Goal: Obtain resource: Download file/media

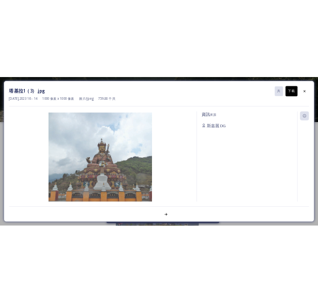
scroll to position [52, 0]
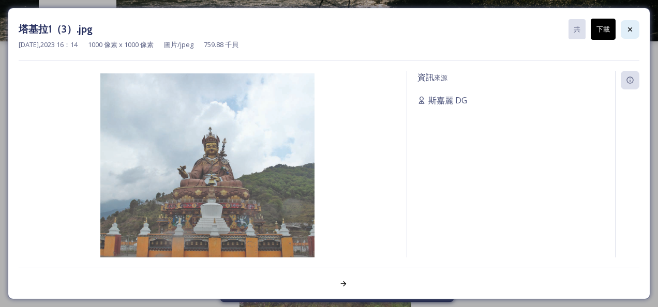
click at [629, 28] on icon at bounding box center [630, 29] width 4 height 4
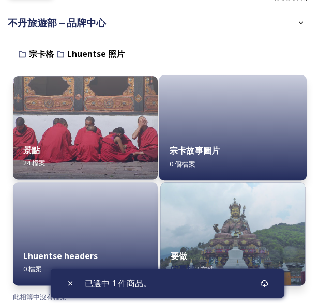
scroll to position [117, 0]
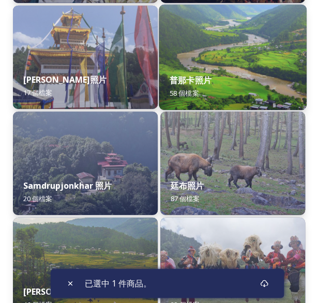
scroll to position [621, 0]
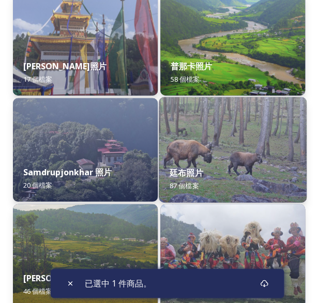
click at [187, 142] on img at bounding box center [233, 149] width 148 height 105
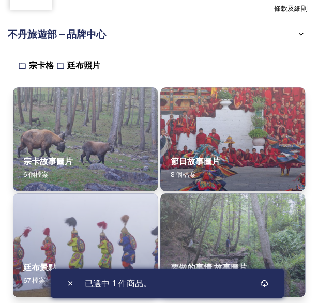
scroll to position [117, 0]
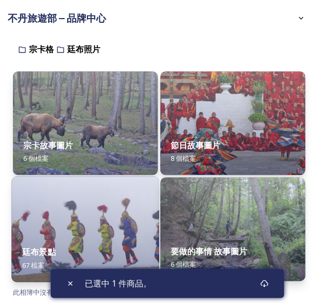
click at [102, 204] on img at bounding box center [85, 228] width 148 height 105
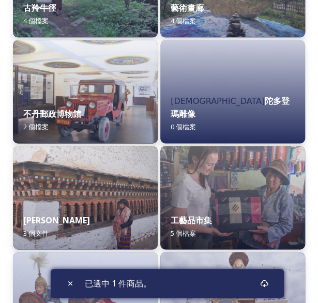
scroll to position [259, 0]
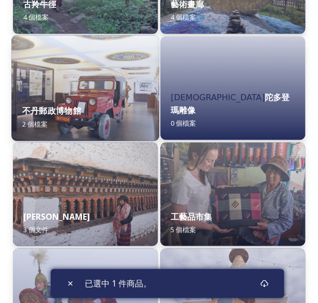
click at [64, 105] on strong "不丹郵政博物館" at bounding box center [51, 110] width 59 height 11
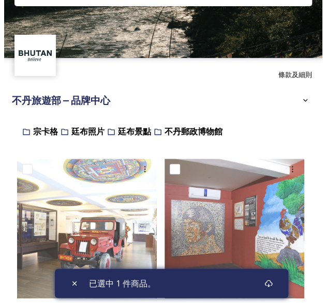
scroll to position [53, 0]
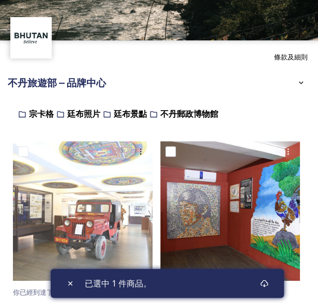
click at [171, 152] on input "checkbox" at bounding box center [170, 151] width 10 height 10
checkbox input "true"
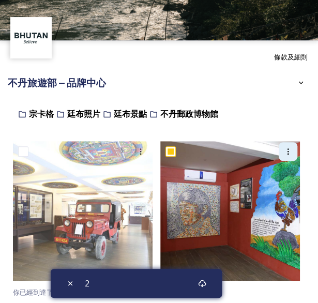
click at [292, 152] on div at bounding box center [288, 151] width 19 height 19
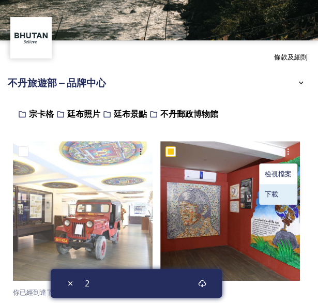
click at [274, 191] on span "下載" at bounding box center [271, 194] width 13 height 10
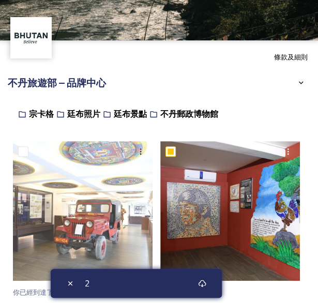
click at [249, 186] on img at bounding box center [230, 211] width 140 height 140
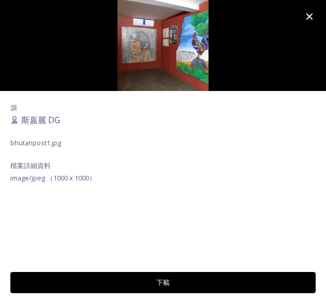
click at [162, 280] on button "下載" at bounding box center [162, 282] width 305 height 21
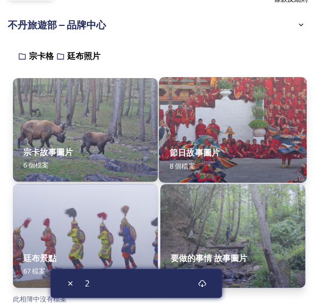
scroll to position [117, 0]
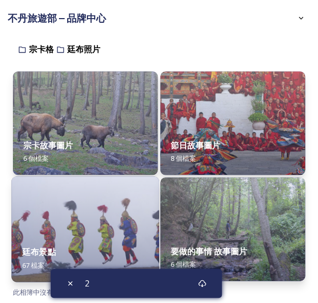
click at [96, 231] on img at bounding box center [85, 228] width 148 height 105
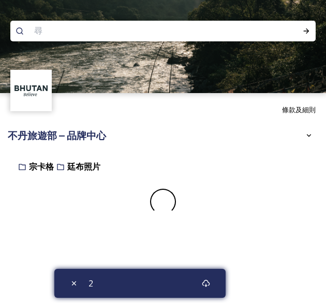
click at [96, 231] on div "條款及細則 不丹旅遊部 – 品牌中心 分享者： 不丹旅遊 與 不丹相關的圖像、視頻和其他數字資產庫。您可以通過執行快速或高級搜索或瀏覽文件夾來查找圖像和文檔。…" at bounding box center [163, 151] width 326 height 303
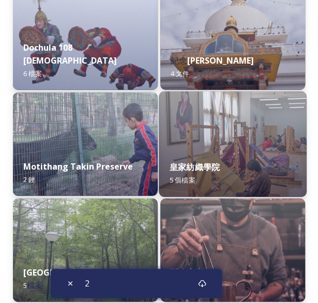
scroll to position [465, 0]
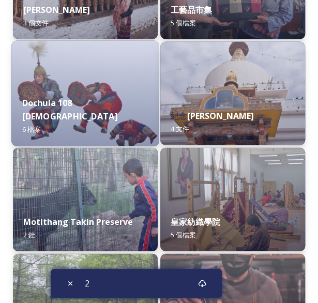
click at [97, 93] on img at bounding box center [85, 92] width 148 height 105
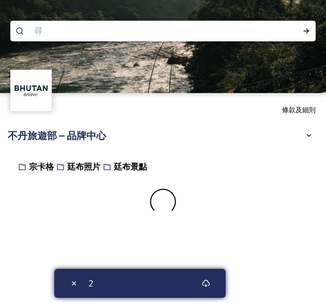
click at [97, 93] on img at bounding box center [163, 46] width 326 height 93
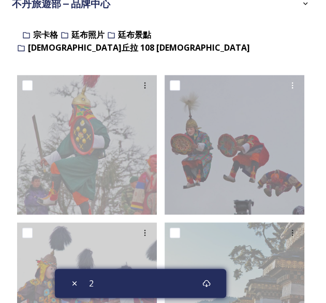
scroll to position [348, 0]
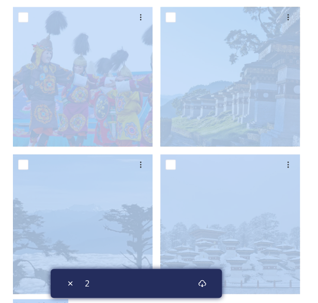
drag, startPoint x: 269, startPoint y: 294, endPoint x: 268, endPoint y: 287, distance: 6.8
click at [269, 294] on div "你已經到達了終點" at bounding box center [159, 85] width 292 height 452
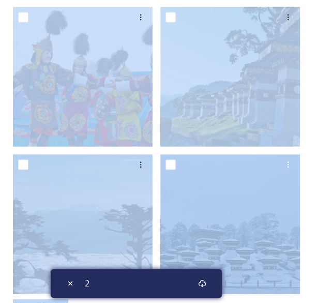
click at [251, 216] on img at bounding box center [230, 224] width 140 height 140
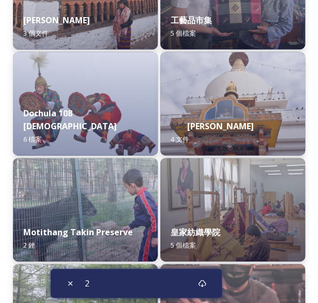
scroll to position [465, 0]
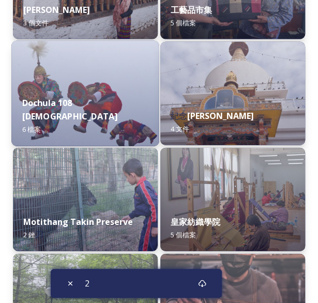
click at [83, 92] on img at bounding box center [85, 92] width 148 height 105
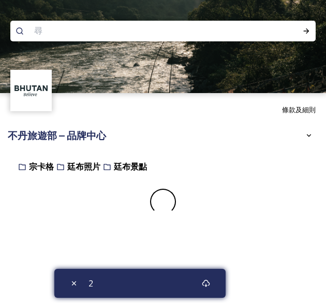
click at [83, 92] on img at bounding box center [163, 46] width 326 height 93
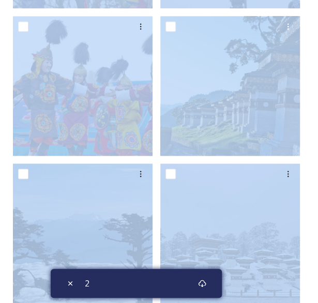
scroll to position [348, 0]
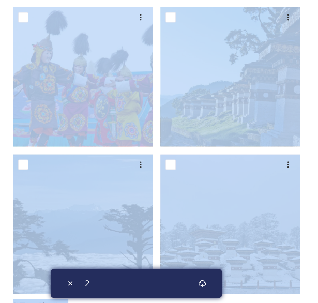
click at [308, 121] on div "宗卡[PERSON_NAME]布照片 廷布景點 [DEMOGRAPHIC_DATA]丘拉 108 [DEMOGRAPHIC_DATA][DEMOGRAPHIC…" at bounding box center [159, 62] width 303 height 509
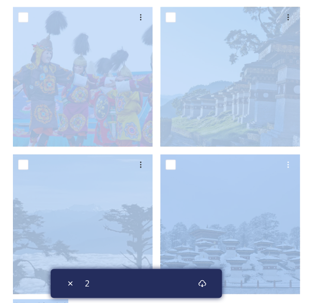
click at [173, 159] on input "checkbox" at bounding box center [170, 164] width 10 height 10
checkbox input "true"
click at [288, 161] on icon at bounding box center [289, 164] width 2 height 6
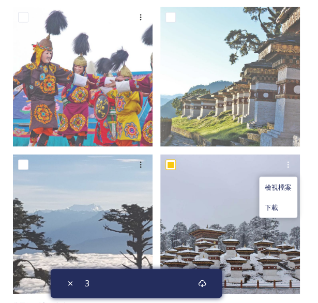
click at [275, 202] on span "下載" at bounding box center [271, 207] width 13 height 10
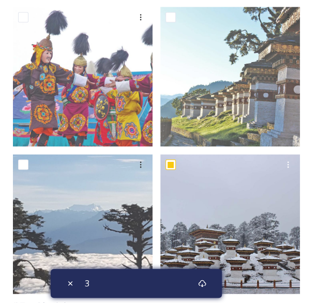
click at [223, 169] on img at bounding box center [230, 224] width 140 height 140
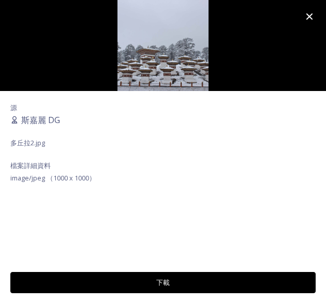
drag, startPoint x: 223, startPoint y: 169, endPoint x: 235, endPoint y: 155, distance: 18.0
click at [225, 165] on div "源 斯嘉麗 DG 多丘拉2.jpg 檔案詳細資料 image/jpeg （1000 x 1000）" at bounding box center [163, 177] width 326 height 173
click at [177, 284] on button "下載" at bounding box center [162, 282] width 305 height 21
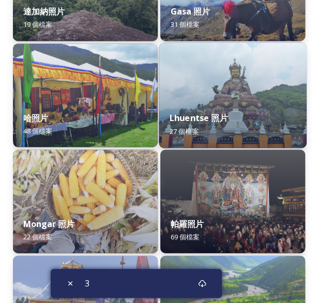
scroll to position [362, 0]
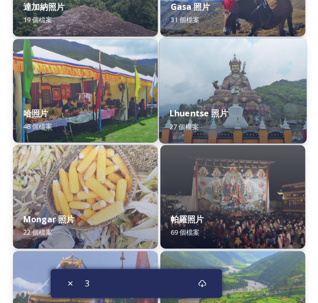
click at [247, 81] on img at bounding box center [233, 90] width 148 height 105
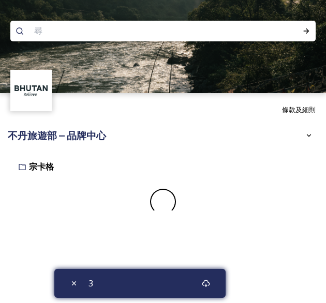
click at [247, 81] on img at bounding box center [163, 46] width 326 height 93
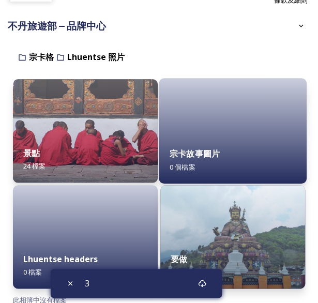
scroll to position [117, 0]
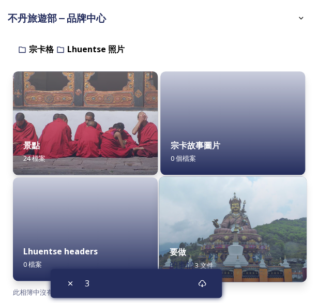
click at [236, 210] on img at bounding box center [233, 228] width 148 height 105
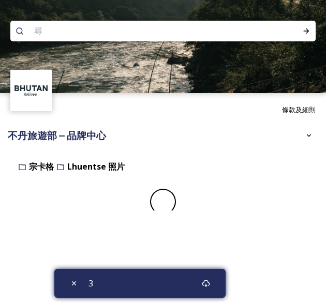
click at [236, 210] on div at bounding box center [163, 202] width 300 height 26
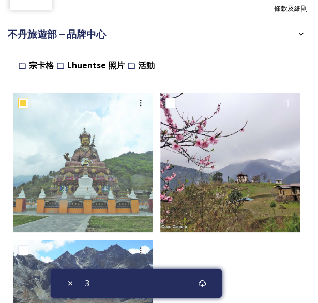
scroll to position [97, 0]
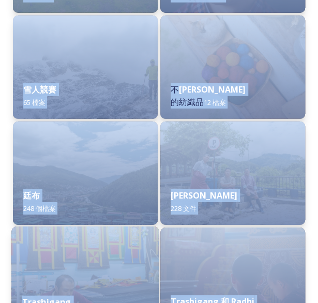
scroll to position [1707, 0]
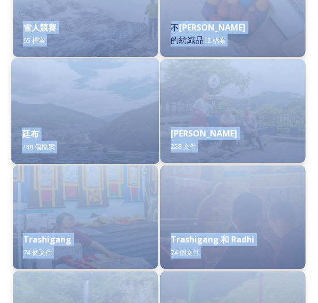
click at [91, 102] on img at bounding box center [85, 110] width 148 height 105
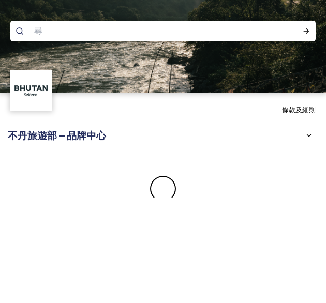
click at [91, 102] on div "條款及細則" at bounding box center [163, 109] width 326 height 33
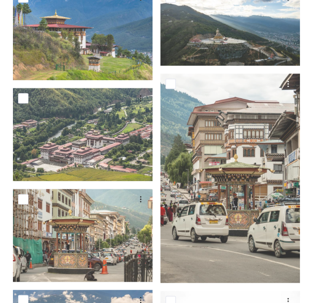
scroll to position [259, 0]
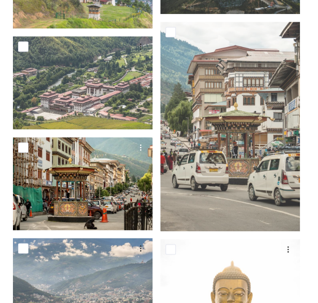
click at [19, 148] on input "checkbox" at bounding box center [23, 147] width 10 height 10
checkbox input "true"
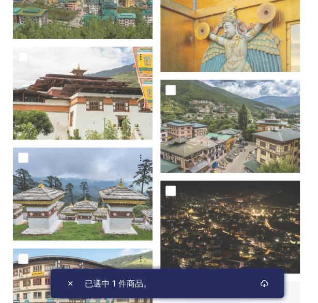
scroll to position [5844, 0]
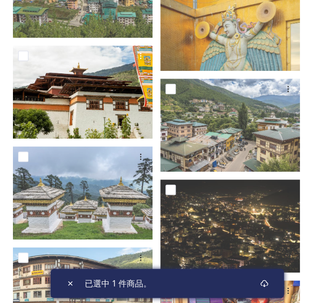
click at [27, 55] on input "checkbox" at bounding box center [23, 56] width 10 height 10
checkbox input "true"
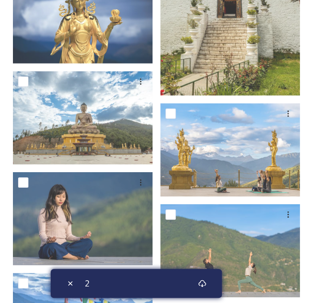
scroll to position [1655, 0]
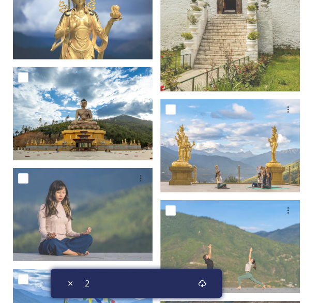
click at [29, 77] on div at bounding box center [84, 77] width 132 height 19
click at [23, 74] on input "checkbox" at bounding box center [23, 77] width 10 height 10
checkbox input "true"
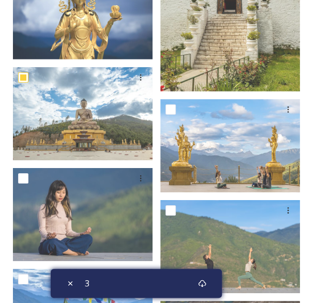
click at [165, 281] on div "3" at bounding box center [136, 283] width 171 height 29
click at [200, 284] on icon at bounding box center [202, 283] width 8 height 8
click at [123, 285] on div "3" at bounding box center [136, 283] width 171 height 29
click at [180, 282] on div "3" at bounding box center [136, 283] width 171 height 29
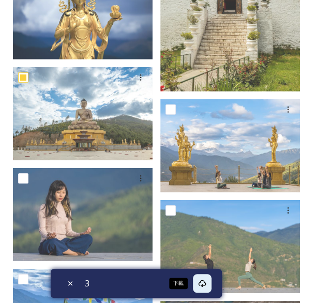
click at [202, 282] on icon at bounding box center [202, 283] width 8 height 8
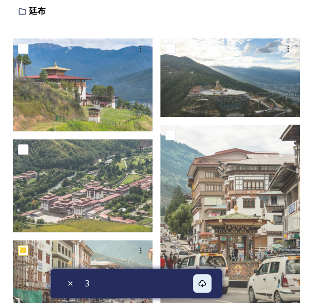
scroll to position [207, 0]
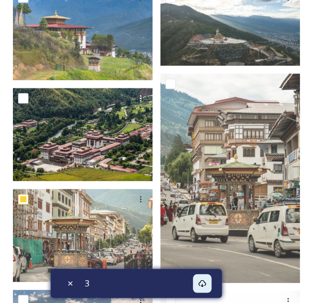
click at [29, 98] on div at bounding box center [84, 98] width 132 height 19
click at [22, 99] on input "checkbox" at bounding box center [23, 98] width 10 height 10
checkbox input "true"
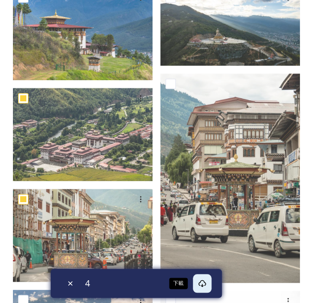
click at [198, 284] on icon at bounding box center [202, 283] width 8 height 8
drag, startPoint x: 304, startPoint y: 48, endPoint x: 325, endPoint y: 49, distance: 20.7
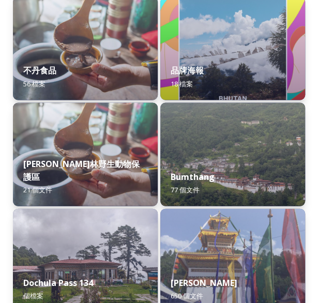
scroll to position [310, 0]
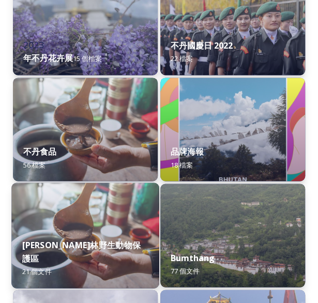
click at [57, 215] on img at bounding box center [85, 235] width 148 height 105
click at [58, 214] on img at bounding box center [85, 235] width 148 height 105
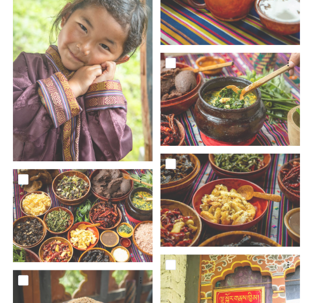
scroll to position [879, 0]
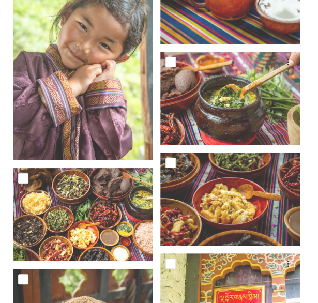
click at [309, 52] on div "[PERSON_NAME]林野生動物保護區 You've reached the end" at bounding box center [159, 148] width 303 height 1745
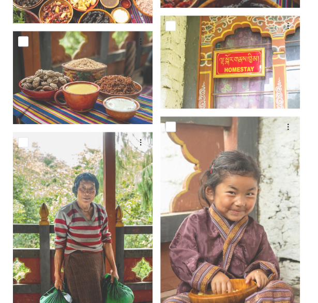
scroll to position [976, 0]
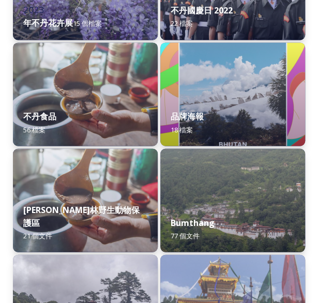
scroll to position [362, 0]
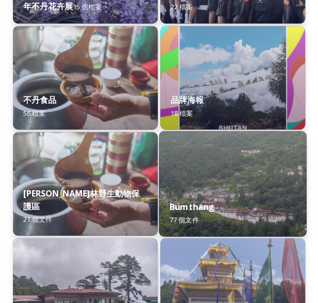
click at [222, 175] on img at bounding box center [233, 183] width 148 height 105
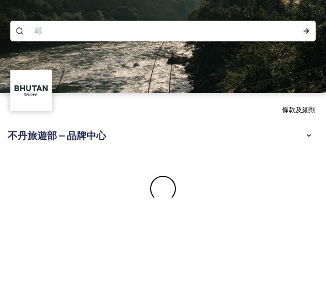
click at [222, 175] on div at bounding box center [163, 183] width 310 height 57
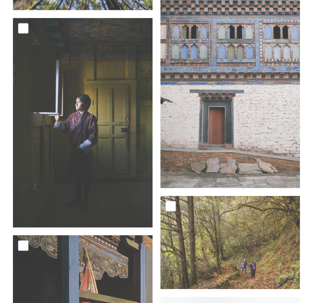
scroll to position [3568, 0]
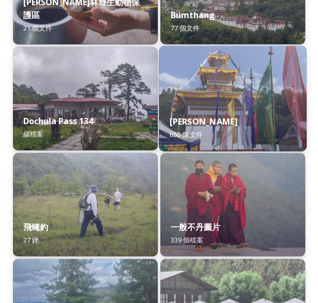
scroll to position [569, 0]
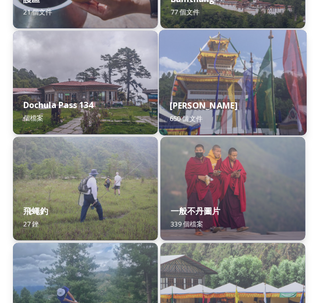
click at [212, 176] on img at bounding box center [232, 188] width 145 height 103
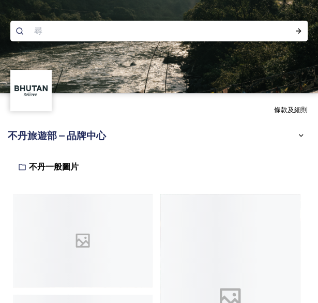
click at [96, 32] on input at bounding box center [122, 31] width 187 height 23
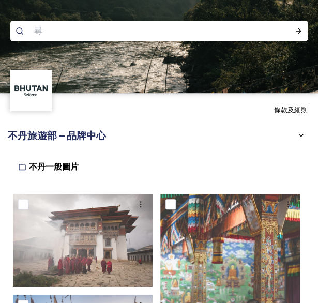
paste input "塔金野生動物保護區"
type input "塔金野生動物保護區"
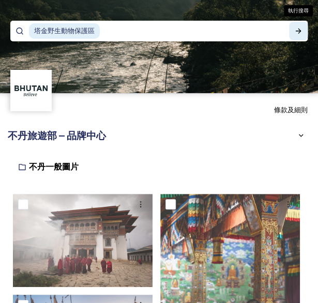
click at [295, 28] on icon at bounding box center [298, 31] width 8 height 8
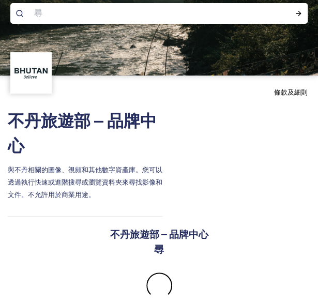
scroll to position [4, 0]
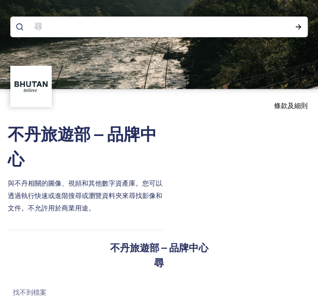
click at [61, 34] on input at bounding box center [122, 27] width 187 height 23
paste input "四不像"
click at [301, 26] on icon at bounding box center [298, 27] width 8 height 8
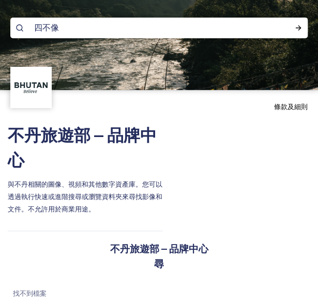
scroll to position [4, 0]
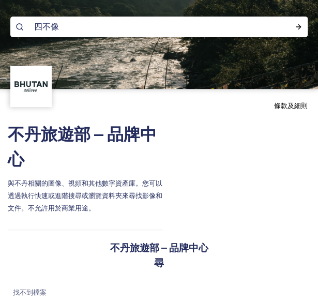
drag, startPoint x: 104, startPoint y: 32, endPoint x: 3, endPoint y: 27, distance: 100.9
click at [3, 27] on div "四不像" at bounding box center [159, 42] width 318 height 93
paste input "[PERSON_NAME]"
click at [296, 28] on icon at bounding box center [298, 27] width 8 height 8
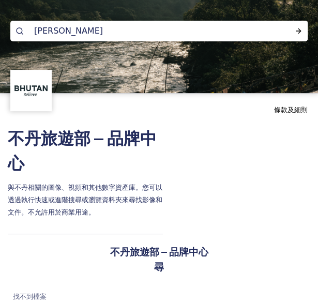
click at [94, 33] on input "[PERSON_NAME]" at bounding box center [122, 31] width 187 height 23
click at [297, 33] on icon at bounding box center [298, 31] width 8 height 8
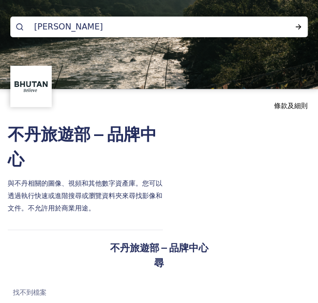
click at [63, 25] on input "[PERSON_NAME]" at bounding box center [122, 27] width 187 height 23
type input "莫"
type input "塔金"
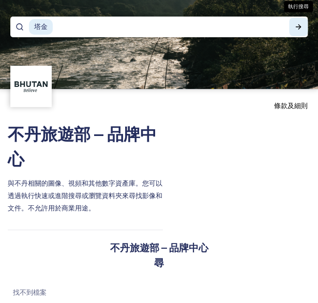
click at [297, 28] on icon at bounding box center [298, 27] width 8 height 8
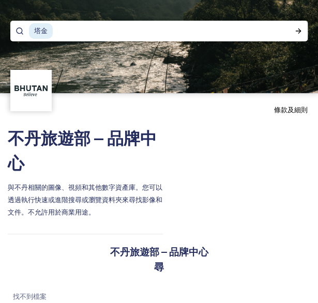
click at [20, 86] on img at bounding box center [31, 90] width 39 height 39
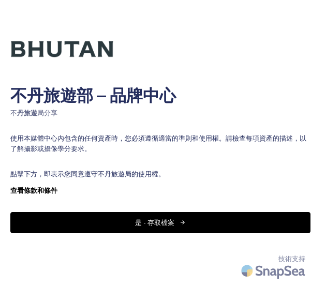
click at [150, 223] on font "是 - 存取檔案" at bounding box center [154, 223] width 39 height 10
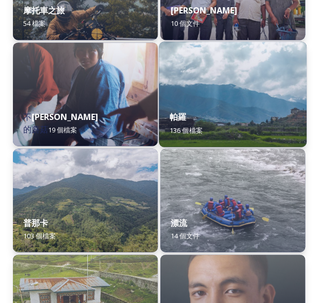
scroll to position [1359, 0]
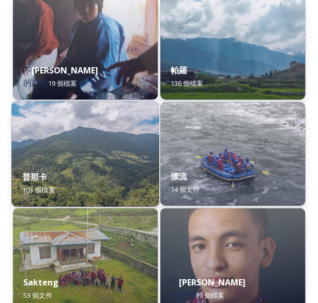
click at [66, 141] on img at bounding box center [85, 153] width 148 height 105
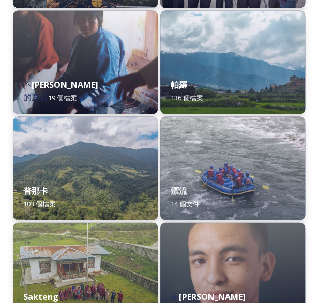
scroll to position [1396, 0]
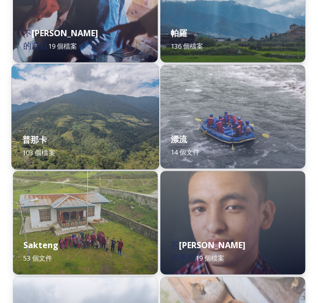
click at [58, 131] on div "普那卡 103 個檔案" at bounding box center [85, 145] width 148 height 47
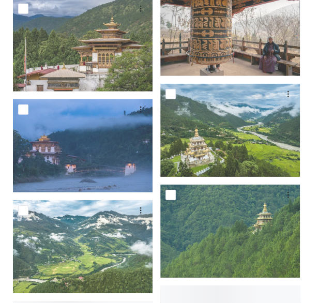
scroll to position [1655, 0]
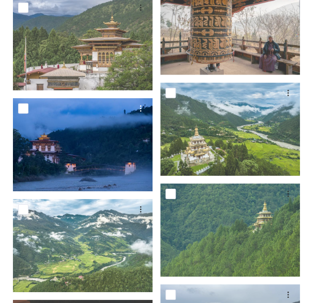
click at [22, 108] on input "checkbox" at bounding box center [23, 108] width 10 height 10
checkbox input "true"
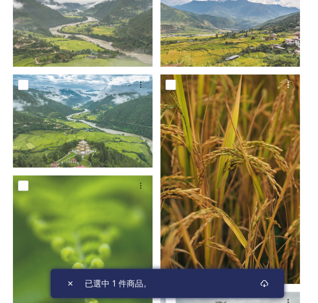
scroll to position [983, 0]
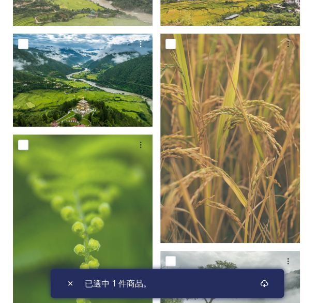
click at [20, 40] on input "checkbox" at bounding box center [23, 44] width 10 height 10
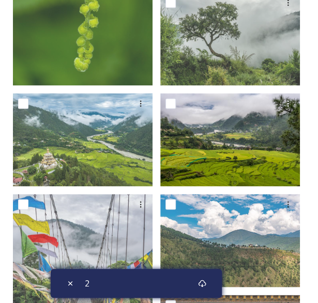
scroll to position [931, 0]
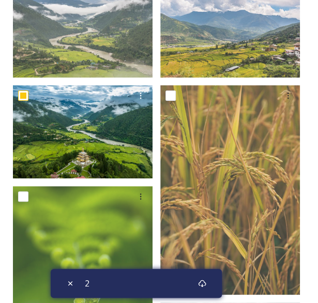
click at [27, 94] on input "checkbox" at bounding box center [23, 95] width 10 height 10
checkbox input "false"
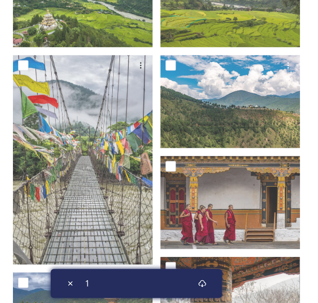
scroll to position [1396, 0]
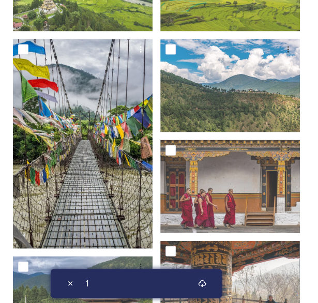
click at [23, 46] on input "checkbox" at bounding box center [23, 49] width 10 height 10
checkbox input "true"
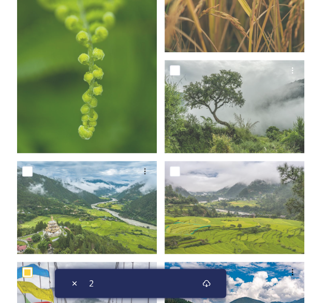
scroll to position [1189, 0]
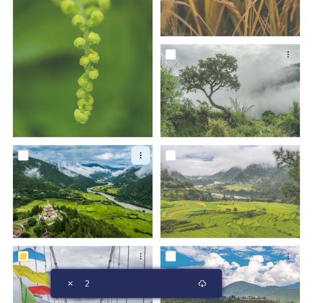
click at [139, 151] on icon at bounding box center [141, 155] width 8 height 8
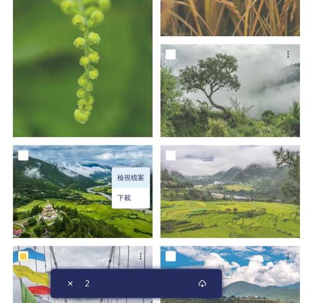
click at [134, 173] on span "檢視檔案" at bounding box center [130, 178] width 27 height 10
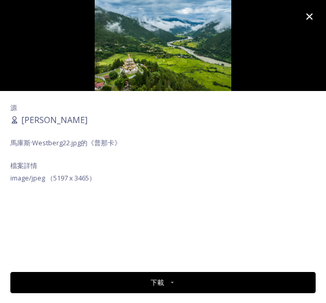
click at [156, 281] on font "下載" at bounding box center [156, 283] width 13 height 10
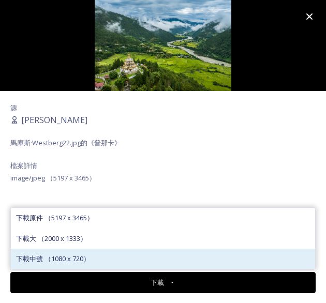
click at [65, 258] on span "下載中號 （1080 x 720）" at bounding box center [53, 259] width 74 height 10
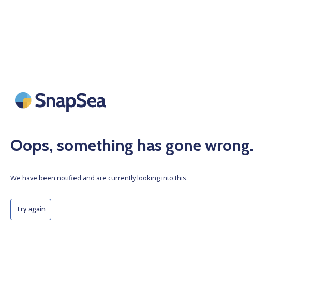
scroll to position [0, 0]
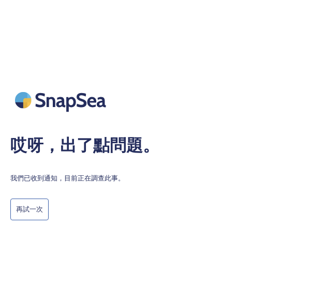
click at [27, 204] on button "再試一次" at bounding box center [29, 209] width 38 height 21
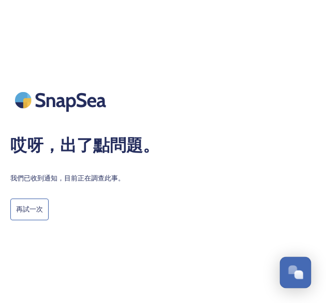
click at [291, 275] on div "開啟聊天" at bounding box center [295, 272] width 31 height 18
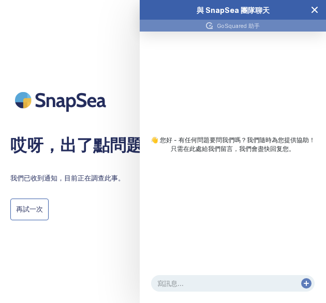
click at [311, 11] on icon "關閉聊天" at bounding box center [314, 10] width 8 height 8
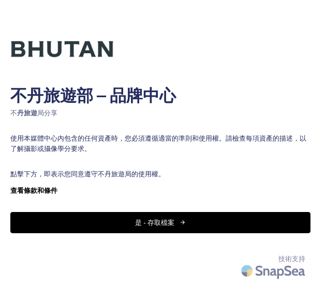
click at [178, 223] on button "是 - 存取檔案" at bounding box center [160, 222] width 300 height 21
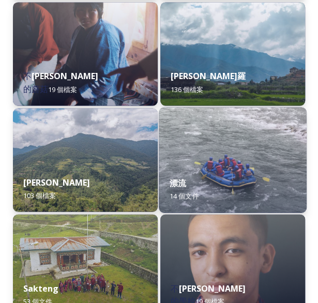
scroll to position [1345, 0]
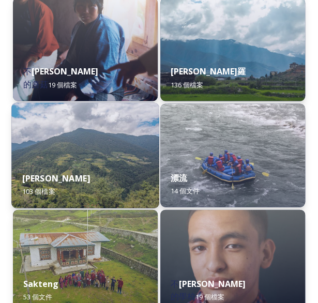
click at [85, 144] on img at bounding box center [85, 154] width 148 height 105
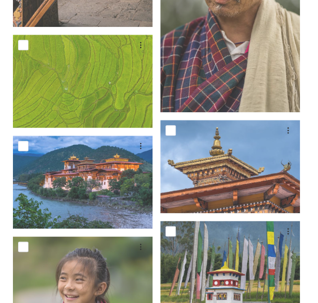
scroll to position [2172, 0]
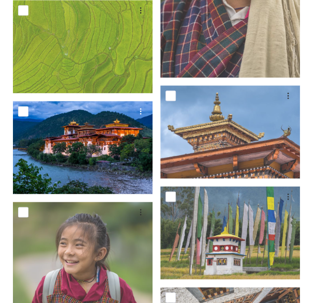
click at [26, 110] on input "checkbox" at bounding box center [23, 111] width 10 height 10
checkbox input "true"
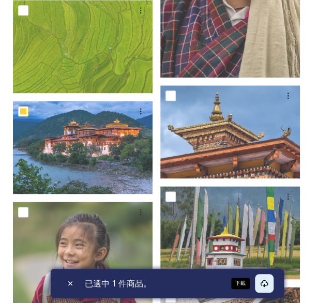
click at [265, 285] on icon at bounding box center [264, 283] width 8 height 7
click at [241, 282] on div "已選中 1 件商品。" at bounding box center [167, 283] width 233 height 29
click at [230, 279] on div "已選中 1 件商品。" at bounding box center [167, 283] width 233 height 29
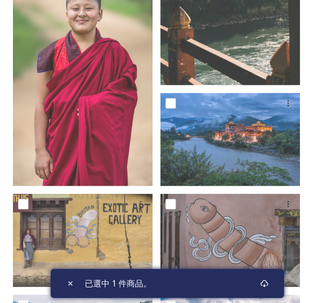
scroll to position [776, 0]
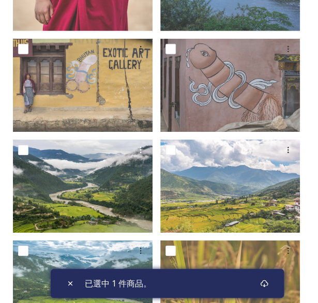
click at [22, 149] on input "checkbox" at bounding box center [23, 150] width 10 height 10
checkbox input "true"
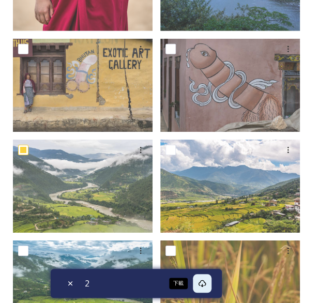
click at [206, 285] on div "下載" at bounding box center [202, 283] width 19 height 19
click at [182, 284] on div "2" at bounding box center [136, 283] width 171 height 29
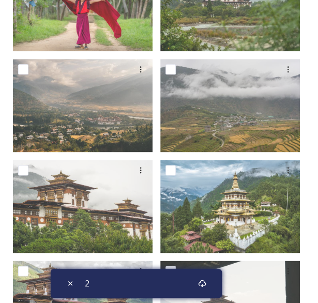
scroll to position [259, 0]
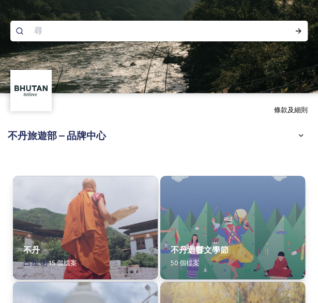
click at [55, 35] on input at bounding box center [122, 31] width 187 height 23
paste input "黑頸鶴"
type input "黑頸鶴"
click at [294, 25] on div "執行搜尋" at bounding box center [298, 31] width 19 height 19
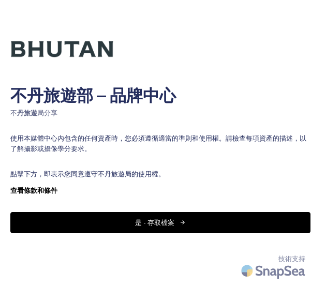
click at [160, 220] on font "是 - 存取檔案" at bounding box center [154, 223] width 39 height 10
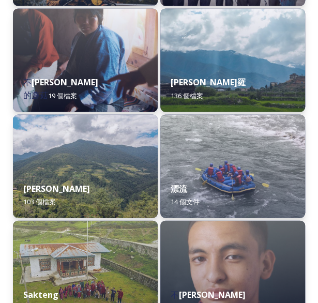
scroll to position [1293, 0]
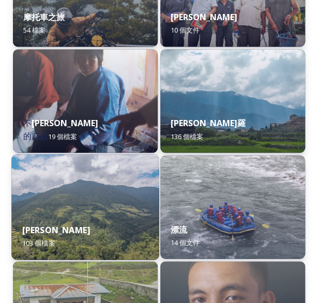
click at [103, 188] on img at bounding box center [85, 206] width 148 height 105
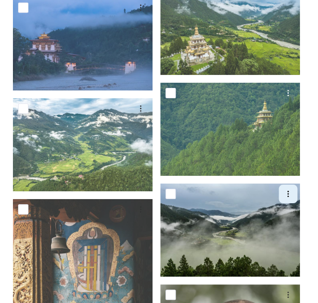
scroll to position [1758, 0]
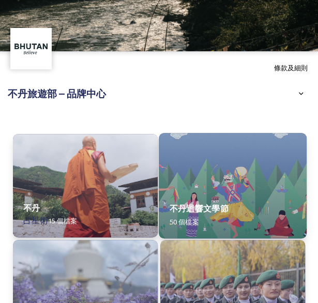
scroll to position [52, 0]
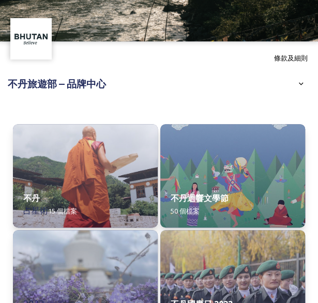
click at [160, 84] on div "不丹旅遊部 – 品牌中心" at bounding box center [159, 83] width 303 height 19
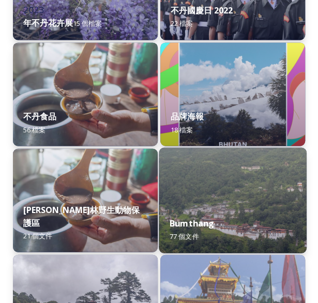
scroll to position [362, 0]
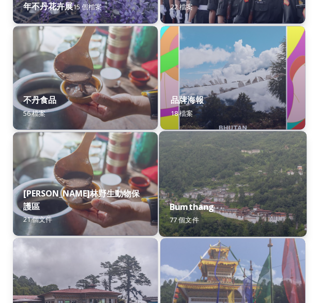
click at [209, 171] on img at bounding box center [233, 183] width 148 height 105
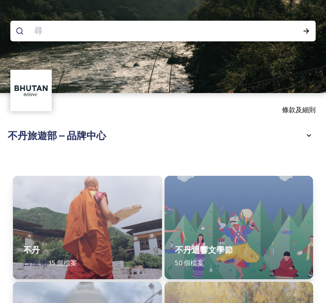
click at [209, 171] on span "不丹相關的圖像、視頻和其他數字資產庫。您可以通過執行快速或高級搜索或瀏覽文件夾來查找圖像和文檔。不允許用於商業用途。" at bounding box center [200, 163] width 235 height 22
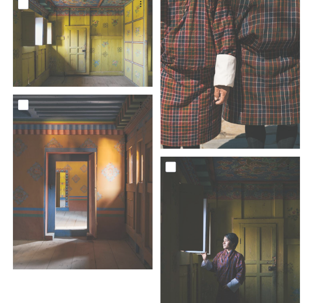
scroll to position [6412, 0]
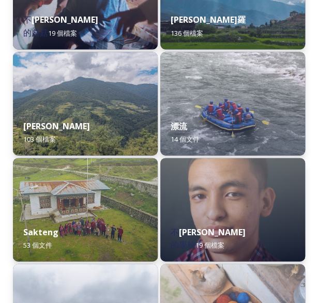
scroll to position [1345, 0]
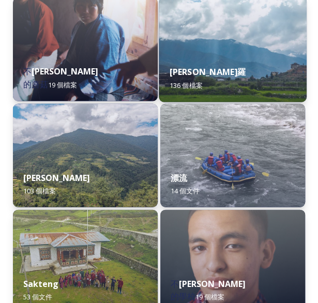
click at [207, 47] on img at bounding box center [233, 48] width 148 height 105
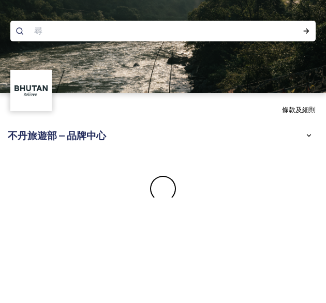
drag, startPoint x: 207, startPoint y: 47, endPoint x: 178, endPoint y: 70, distance: 37.2
click at [178, 70] on img at bounding box center [163, 46] width 326 height 93
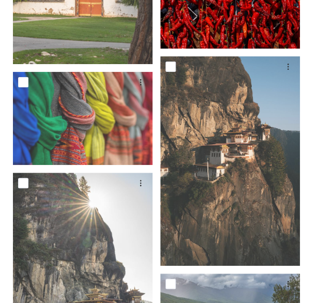
scroll to position [983, 0]
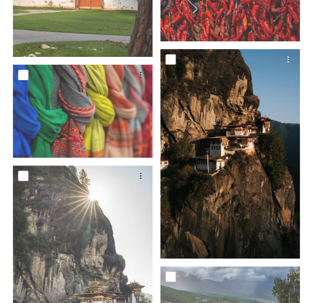
drag, startPoint x: 170, startPoint y: 59, endPoint x: 176, endPoint y: 59, distance: 5.7
click at [170, 59] on input "checkbox" at bounding box center [170, 59] width 10 height 10
checkbox input "true"
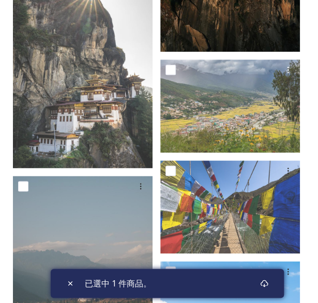
scroll to position [1138, 0]
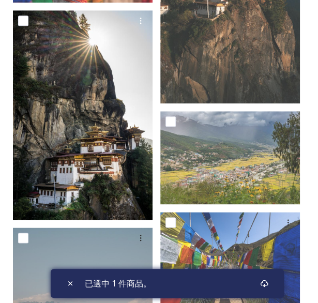
drag, startPoint x: 27, startPoint y: 19, endPoint x: 35, endPoint y: 18, distance: 8.3
click at [27, 18] on input "checkbox" at bounding box center [23, 21] width 10 height 10
checkbox input "true"
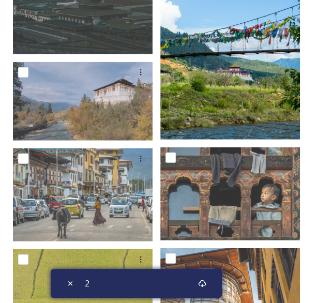
scroll to position [1551, 0]
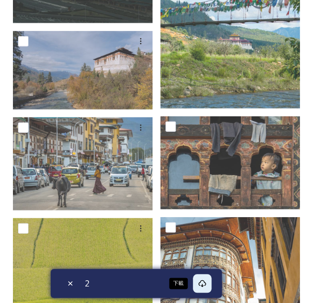
click at [203, 283] on icon at bounding box center [202, 283] width 8 height 8
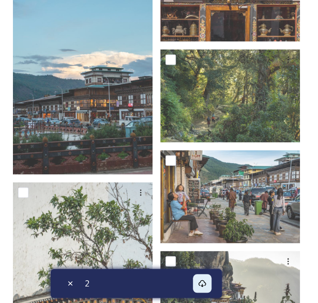
scroll to position [1758, 0]
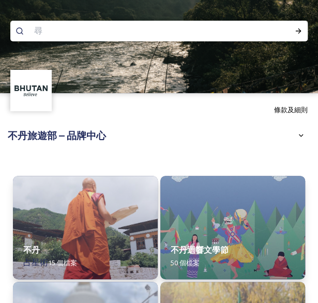
click at [50, 33] on input at bounding box center [122, 31] width 187 height 23
paste input "Kyichu Lhakhang"
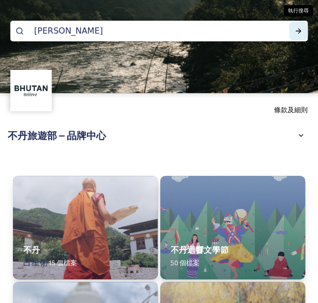
type input "Kyichu Lhakhang"
click at [300, 31] on icon at bounding box center [299, 30] width 6 height 5
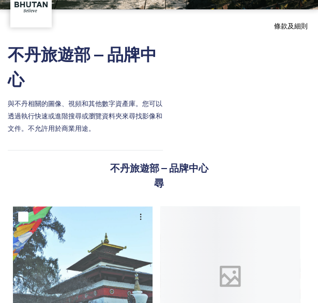
scroll to position [296, 0]
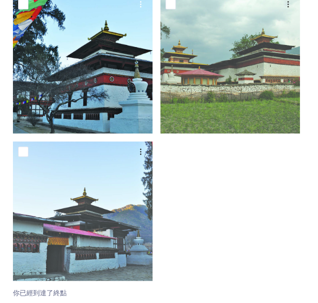
click at [23, 2] on input "checkbox" at bounding box center [23, 4] width 10 height 10
checkbox input "true"
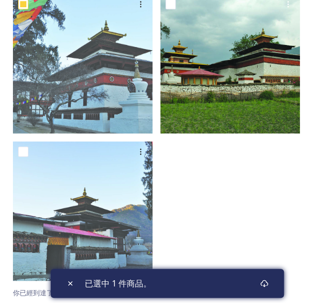
click at [170, 1] on input "checkbox" at bounding box center [170, 4] width 10 height 10
checkbox input "true"
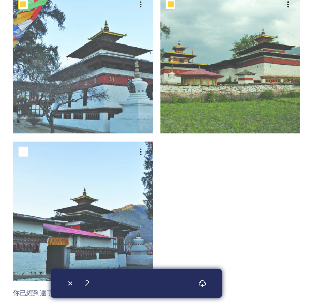
click at [173, 282] on div "2" at bounding box center [136, 283] width 171 height 29
drag, startPoint x: 175, startPoint y: 285, endPoint x: 203, endPoint y: 286, distance: 27.4
click at [180, 285] on div "2" at bounding box center [136, 283] width 171 height 29
click at [203, 286] on icon at bounding box center [202, 283] width 8 height 8
click at [313, 51] on div "不丹旅遊部 – 品牌中心 與不丹相關的圖像、視頻和其他數字資產庫。您可以透過執行快速或進階搜尋或瀏覽資料夾來尋找影像和文件。不允許用於商業用途。 不丹旅遊部 …" at bounding box center [159, 67] width 318 height 474
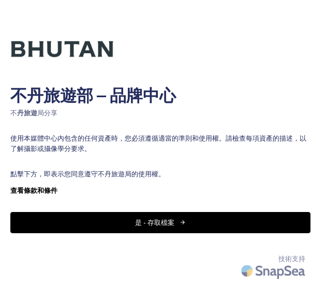
click at [158, 221] on font "是 - 存取檔案" at bounding box center [154, 223] width 39 height 10
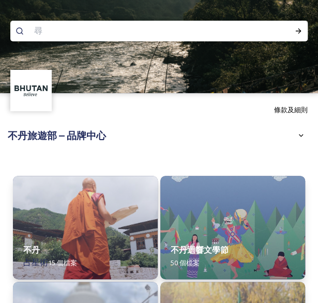
click at [147, 34] on input at bounding box center [122, 31] width 187 height 23
type input "ㄇㄟ"
type input "YOGA"
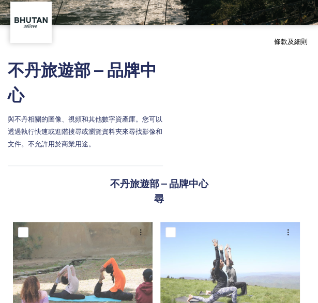
scroll to position [102, 0]
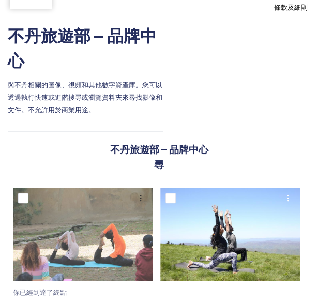
click at [173, 197] on input "checkbox" at bounding box center [170, 198] width 10 height 10
checkbox input "true"
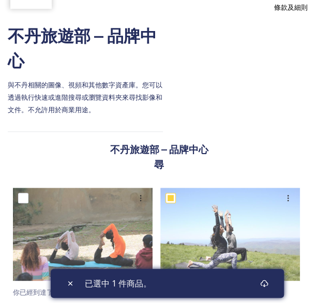
click at [244, 282] on div "已選中 1 件商品。" at bounding box center [167, 283] width 233 height 29
click at [260, 281] on icon at bounding box center [264, 283] width 8 height 8
click at [299, 107] on div "不丹旅遊部 – 品牌中心 與不丹相關的圖像、視頻和其他數字資產庫。您可以透過執行快速或進階搜尋或瀏覽資料夾來尋找影像和文件。不允許用於商業用途。 不丹旅遊部 …" at bounding box center [159, 164] width 318 height 280
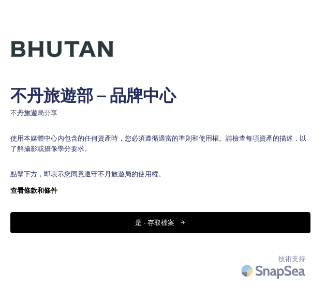
click at [160, 224] on font "是 - 存取檔案" at bounding box center [154, 223] width 39 height 10
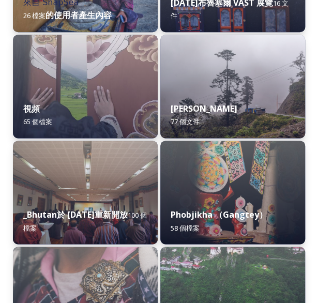
scroll to position [2172, 0]
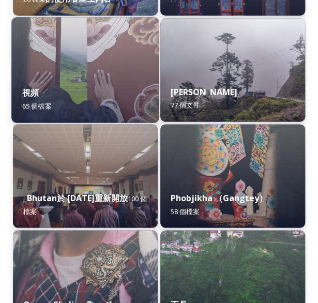
click at [55, 82] on div "視頻 65 個檔案" at bounding box center [85, 99] width 148 height 47
drag, startPoint x: 55, startPoint y: 82, endPoint x: 60, endPoint y: 83, distance: 5.2
click at [55, 82] on div "視頻 65 個檔案" at bounding box center [85, 99] width 148 height 47
click at [104, 56] on img at bounding box center [85, 69] width 148 height 105
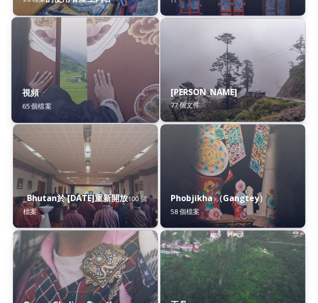
click at [29, 108] on span "65 個檔案" at bounding box center [36, 105] width 29 height 9
click at [117, 95] on div "視頻 65 個檔案" at bounding box center [85, 99] width 148 height 47
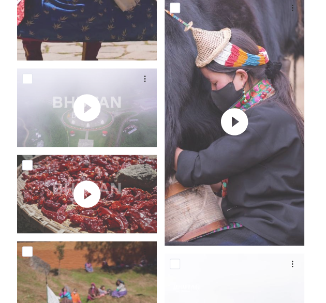
scroll to position [1241, 0]
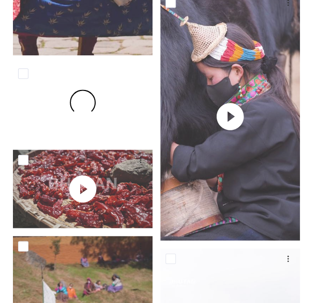
click at [87, 107] on span at bounding box center [82, 102] width 33 height 33
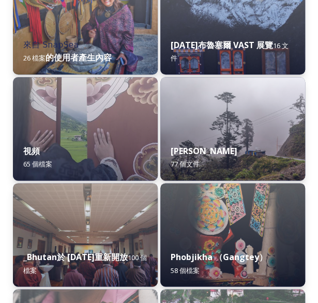
scroll to position [2120, 0]
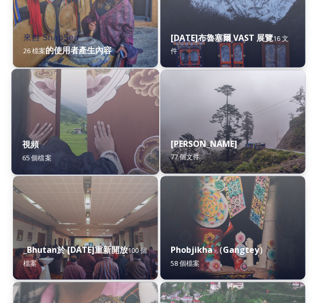
click at [52, 142] on div "視頻 65 個檔案" at bounding box center [85, 150] width 148 height 47
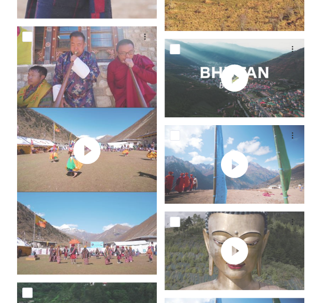
scroll to position [2741, 0]
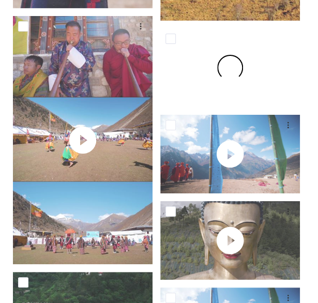
click at [225, 67] on span at bounding box center [231, 68] width 32 height 32
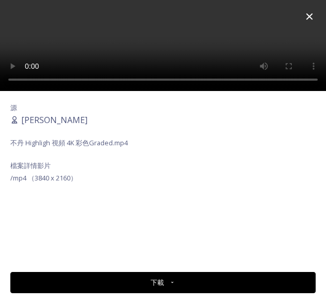
click at [159, 279] on font "下載" at bounding box center [156, 283] width 13 height 10
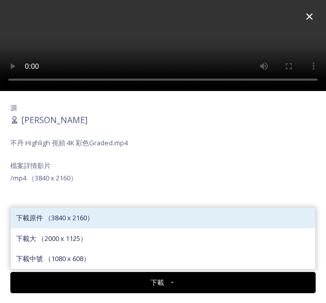
click at [60, 217] on span "下載原件 （3840 x 2160）" at bounding box center [55, 218] width 78 height 10
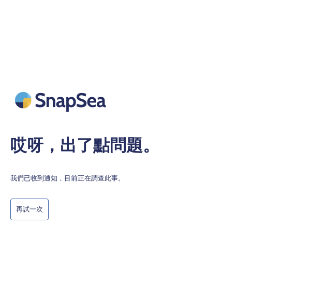
click at [34, 208] on button "再試一次" at bounding box center [29, 209] width 38 height 21
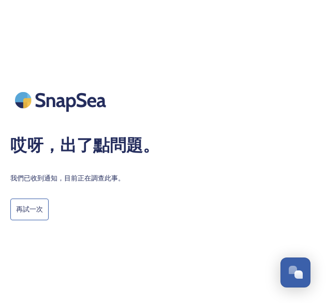
click at [31, 208] on button "再試一次" at bounding box center [29, 209] width 38 height 21
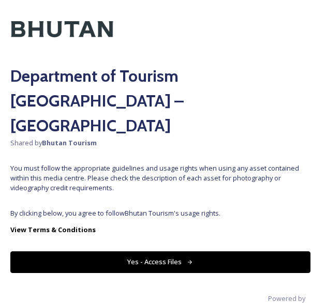
drag, startPoint x: 168, startPoint y: 241, endPoint x: 320, endPoint y: 236, distance: 152.1
click at [170, 251] on button "Yes - Access Files" at bounding box center [160, 261] width 300 height 21
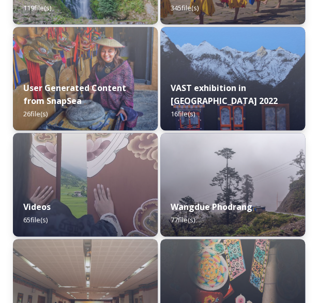
scroll to position [2120, 0]
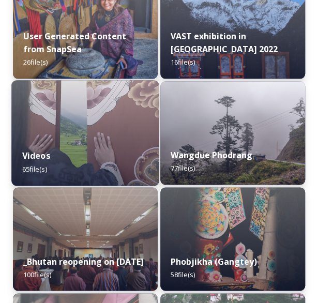
click at [93, 120] on img at bounding box center [85, 132] width 148 height 105
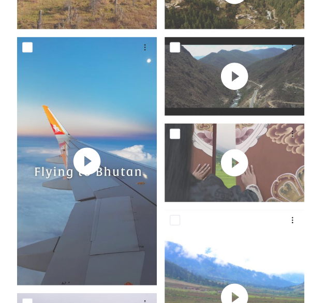
scroll to position [517, 0]
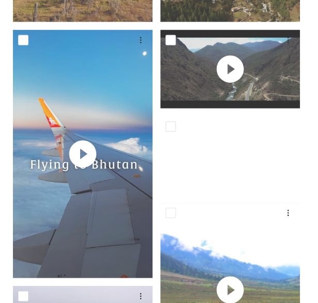
click at [231, 143] on video "Textile.mp4" at bounding box center [230, 155] width 140 height 79
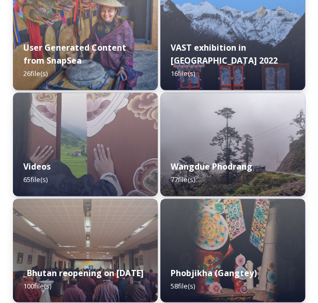
scroll to position [2120, 0]
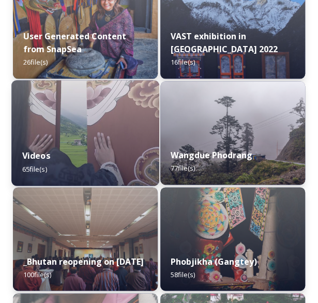
click at [113, 120] on img at bounding box center [85, 132] width 148 height 105
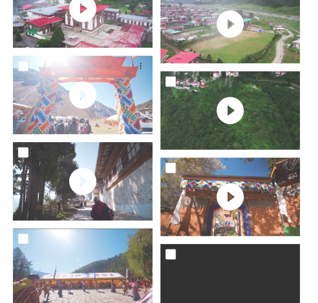
scroll to position [3265, 0]
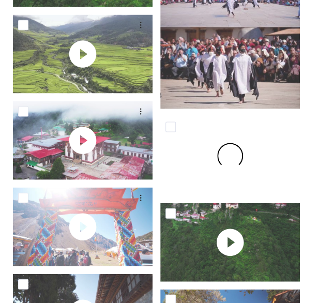
click at [233, 143] on span at bounding box center [230, 156] width 32 height 32
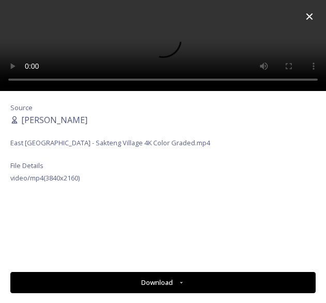
click at [310, 15] on icon at bounding box center [309, 16] width 7 height 7
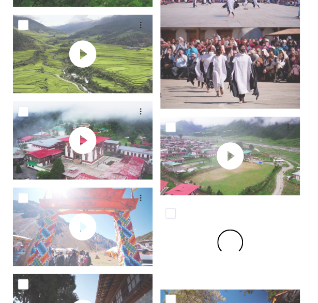
click at [230, 228] on span at bounding box center [230, 242] width 29 height 29
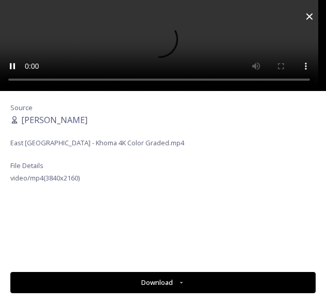
click at [310, 17] on icon at bounding box center [309, 16] width 12 height 12
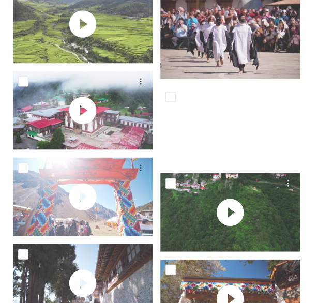
scroll to position [3317, 0]
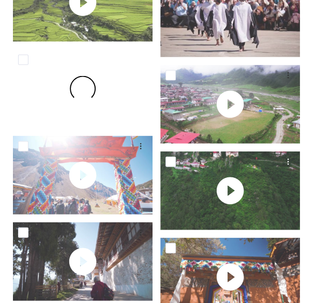
click at [86, 78] on span at bounding box center [83, 89] width 32 height 32
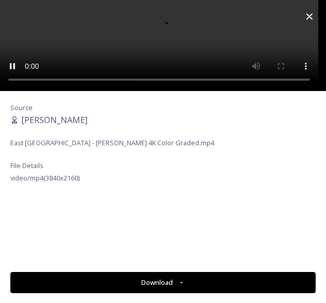
drag, startPoint x: 308, startPoint y: 17, endPoint x: 297, endPoint y: 18, distance: 11.4
click at [308, 17] on icon at bounding box center [309, 16] width 12 height 12
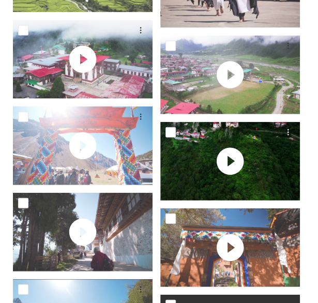
scroll to position [3369, 0]
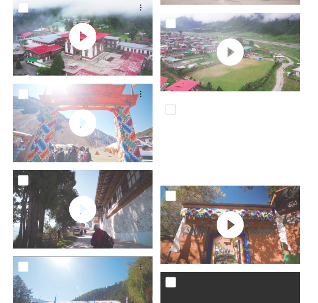
click at [236, 122] on video "East Bhutan - Khoma 4K Color Graded.mp4" at bounding box center [230, 138] width 140 height 79
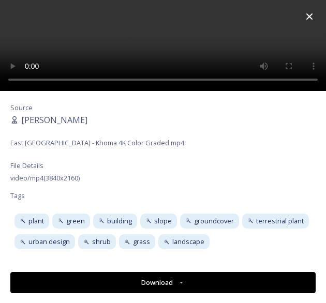
click at [308, 13] on icon at bounding box center [309, 16] width 12 height 12
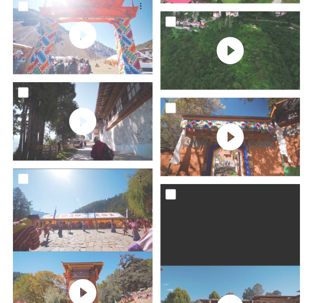
scroll to position [3472, 0]
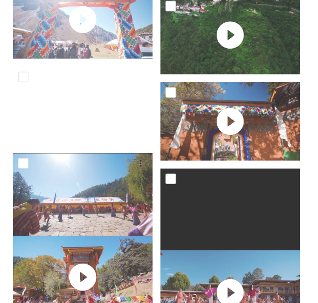
click at [83, 99] on video "Black Necked Crane Festival_Gangtey 2022_Full Festival video.m4v" at bounding box center [83, 106] width 140 height 79
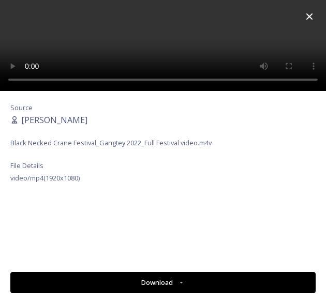
click at [83, 99] on div "Source Scarlette DG Black Necked Crane Festival_Gangtey 2022_Full Festival vide…" at bounding box center [163, 177] width 326 height 173
click at [163, 79] on video at bounding box center [163, 45] width 326 height 91
drag, startPoint x: 309, startPoint y: 14, endPoint x: 306, endPoint y: 24, distance: 10.3
click at [309, 14] on icon at bounding box center [309, 16] width 12 height 12
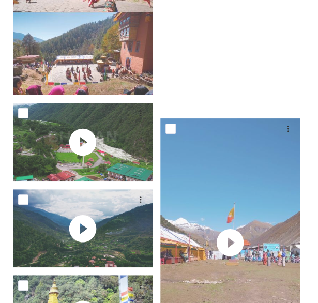
scroll to position [3782, 0]
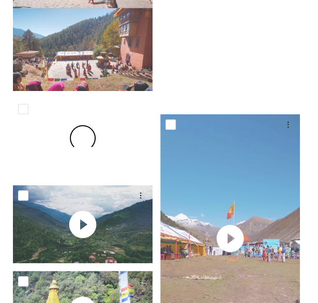
click at [77, 128] on span at bounding box center [83, 138] width 26 height 26
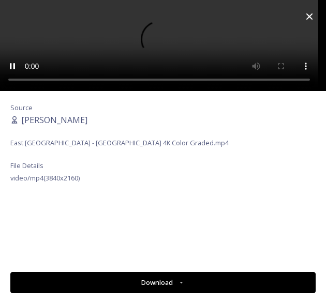
click at [248, 79] on video at bounding box center [163, 45] width 326 height 91
click at [307, 12] on icon at bounding box center [309, 16] width 12 height 12
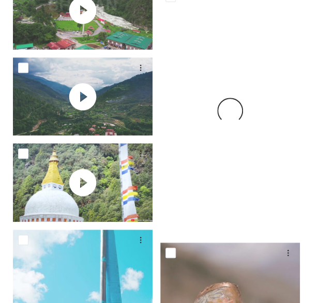
scroll to position [3937, 0]
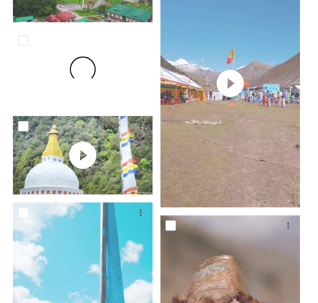
click at [83, 55] on span at bounding box center [82, 69] width 29 height 29
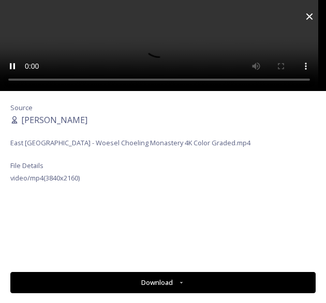
click at [308, 12] on icon at bounding box center [309, 16] width 12 height 12
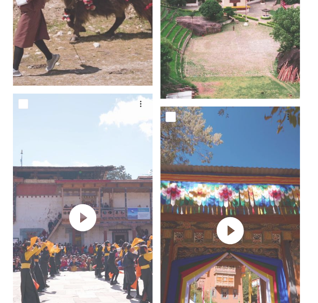
scroll to position [4610, 0]
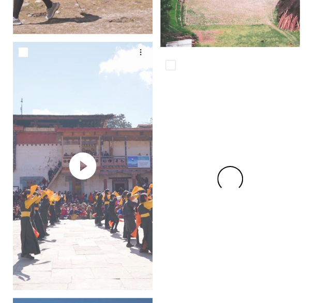
click at [229, 164] on span at bounding box center [230, 178] width 29 height 29
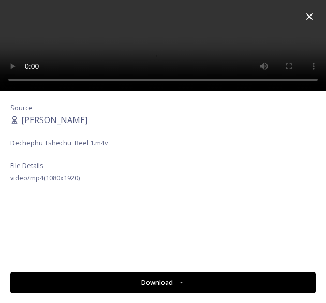
click at [305, 17] on icon at bounding box center [309, 16] width 12 height 12
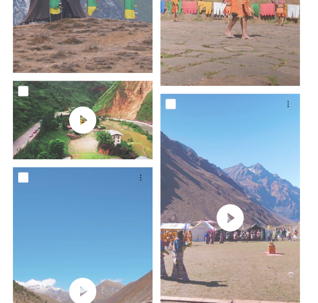
scroll to position [5696, 0]
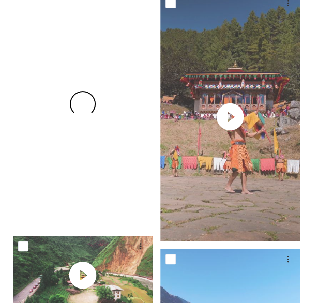
click at [84, 89] on span at bounding box center [82, 103] width 29 height 29
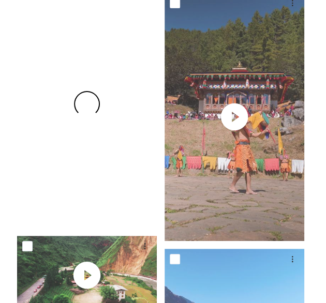
scroll to position [5440, 0]
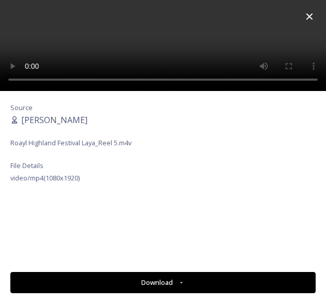
click at [304, 14] on icon at bounding box center [309, 16] width 12 height 12
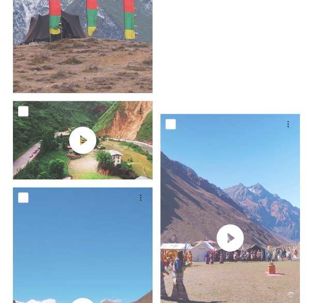
scroll to position [5902, 0]
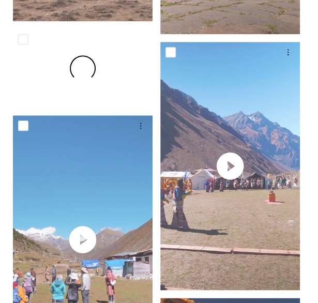
click at [88, 56] on span at bounding box center [82, 68] width 33 height 33
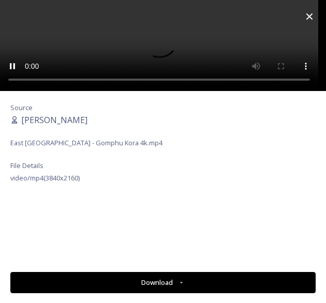
click at [305, 14] on icon at bounding box center [309, 16] width 12 height 12
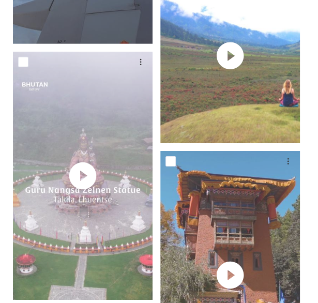
scroll to position [731, 0]
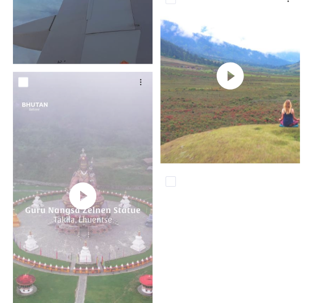
click at [240, 285] on video "Dechephu Tshechu_Reel 7.m4v" at bounding box center [230, 295] width 140 height 248
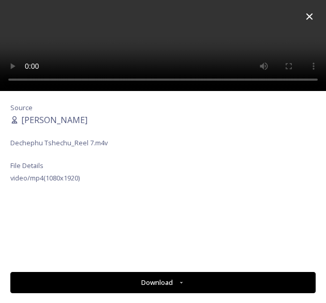
click at [308, 15] on icon at bounding box center [309, 16] width 7 height 7
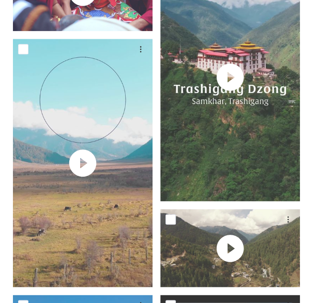
scroll to position [310, 0]
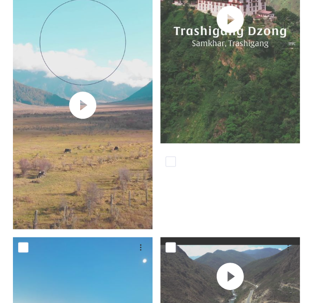
click at [223, 176] on video "Festivals & Adventure.mp4" at bounding box center [230, 190] width 140 height 79
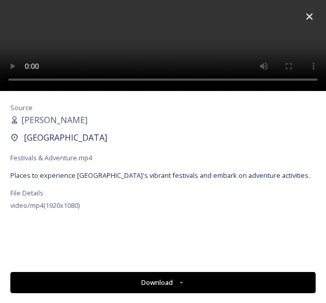
click at [307, 17] on icon at bounding box center [309, 16] width 12 height 12
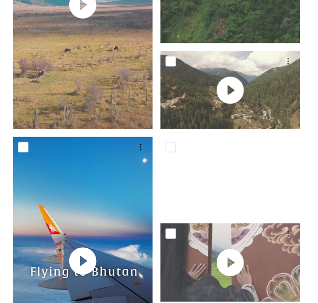
scroll to position [517, 0]
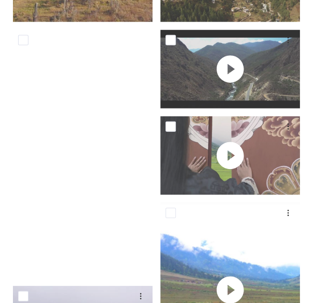
click at [80, 140] on video "Bhutan - Over all.mp4" at bounding box center [83, 154] width 140 height 248
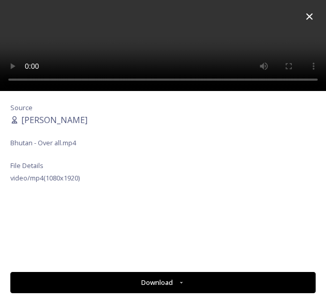
click at [308, 16] on icon at bounding box center [309, 16] width 7 height 7
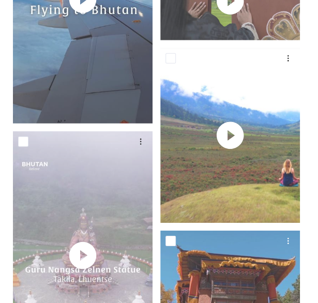
scroll to position [672, 0]
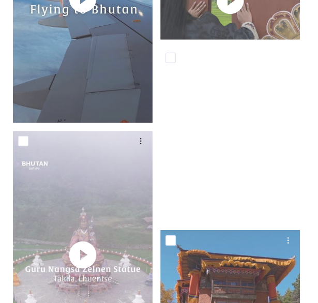
click at [235, 116] on video "General Bhutan reel.MP4" at bounding box center [230, 135] width 140 height 175
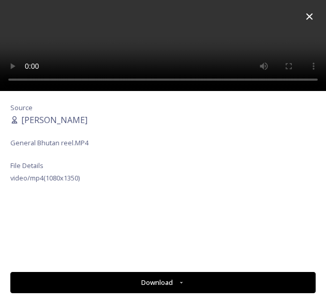
click at [307, 17] on icon at bounding box center [309, 16] width 12 height 12
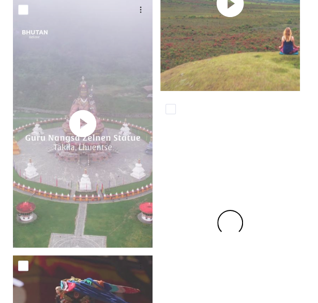
scroll to position [827, 0]
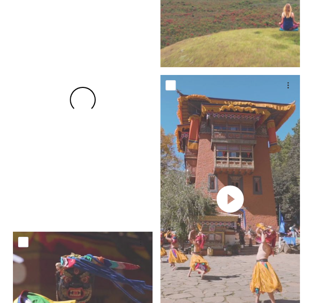
click at [79, 89] on span at bounding box center [82, 99] width 29 height 29
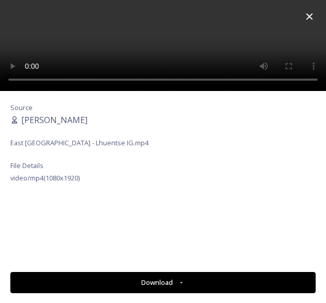
click at [308, 14] on icon at bounding box center [309, 16] width 12 height 12
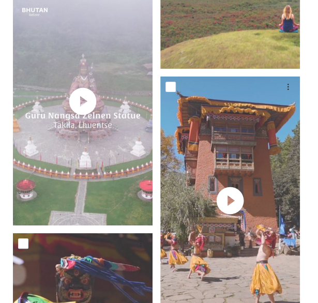
scroll to position [829, 0]
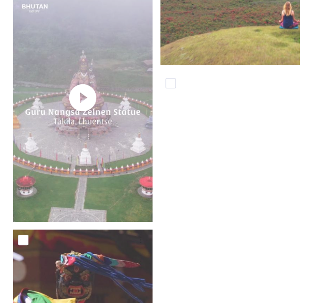
click at [236, 181] on video "Dechephu Tshechu_Reel 7.m4v" at bounding box center [230, 197] width 140 height 248
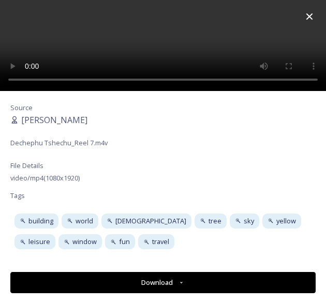
click at [310, 14] on icon at bounding box center [309, 16] width 12 height 12
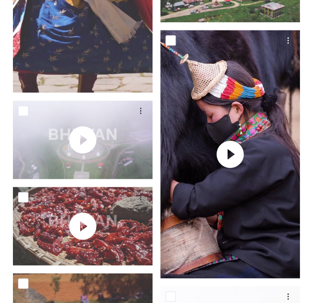
scroll to position [1243, 0]
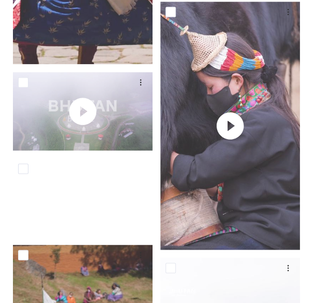
click at [89, 182] on video "East Bhutan - Foods 4K Color Graded.mp4" at bounding box center [83, 197] width 140 height 79
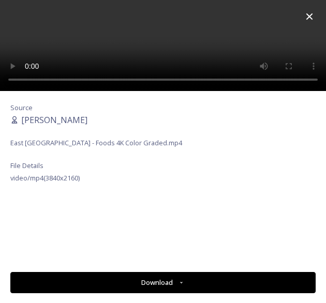
click at [306, 15] on icon at bounding box center [309, 16] width 12 height 12
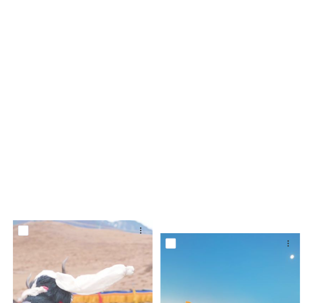
scroll to position [1553, 0]
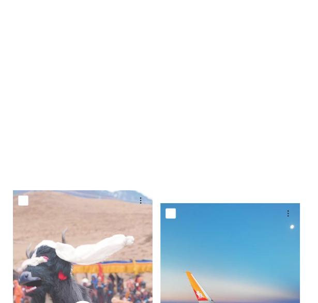
click at [229, 63] on video "Bhutan - Sakteng Village IG.mp4" at bounding box center [230, 71] width 140 height 248
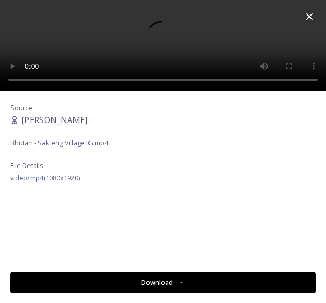
click at [307, 12] on icon at bounding box center [309, 16] width 12 height 12
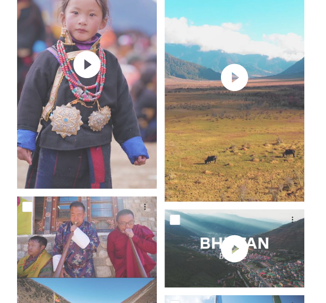
scroll to position [2639, 0]
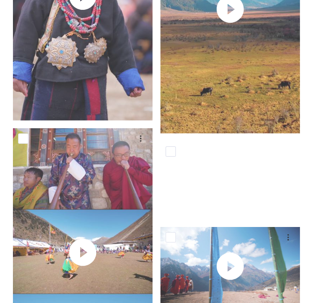
click at [235, 164] on video "Bhutan Highligh Video 4K Color Graded.mp4" at bounding box center [230, 180] width 140 height 79
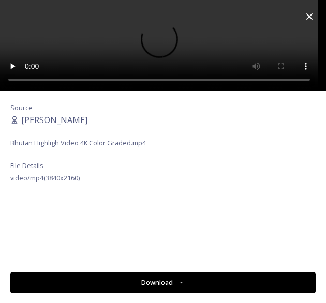
click at [174, 285] on button "Download" at bounding box center [162, 282] width 305 height 21
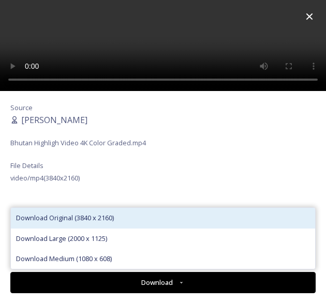
click at [77, 218] on span "Download Original (3840 x 2160)" at bounding box center [65, 218] width 98 height 10
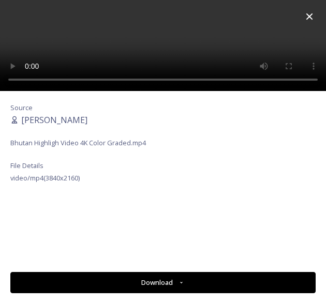
click at [38, 198] on div "Source Carissa Nimah Bhutan Highligh Video 4K Color Graded.mp4 File Details vid…" at bounding box center [163, 177] width 326 height 173
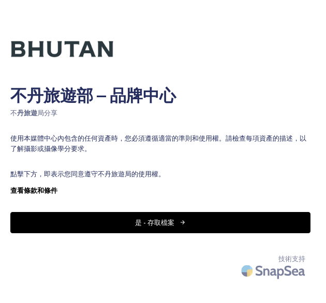
click at [167, 209] on div "不丹旅遊部 – 品牌中心 不 丹旅遊 局分享 使用本媒體中心內包含的任何資產時，您必須遵循適當的準則和使用權。請檢查每項資產的描述，以了解攝影或攝像學分要求。…" at bounding box center [160, 151] width 321 height 303
click at [159, 218] on font "是 - 存取檔案" at bounding box center [154, 223] width 39 height 10
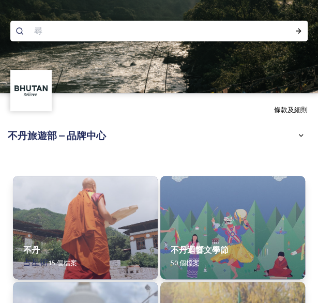
click at [77, 31] on input at bounding box center [122, 31] width 187 height 23
paste input "Gangtey Monastery"
type input "Gangtey Monastery"
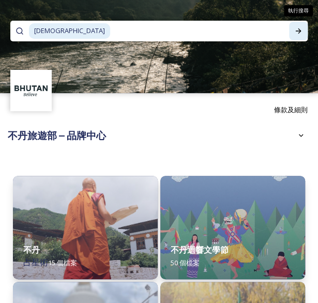
click at [298, 27] on icon at bounding box center [298, 31] width 8 height 8
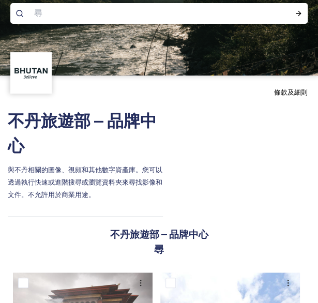
scroll to position [249, 0]
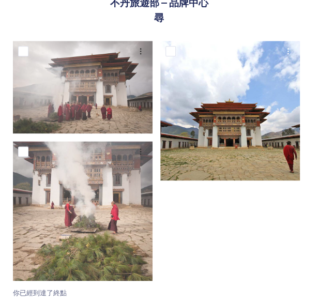
click at [171, 49] on input "checkbox" at bounding box center [170, 51] width 10 height 10
checkbox input "true"
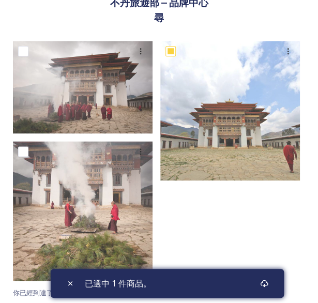
click at [243, 283] on div "已選中 1 件商品。" at bounding box center [167, 283] width 233 height 29
click at [266, 284] on icon at bounding box center [264, 283] width 8 height 8
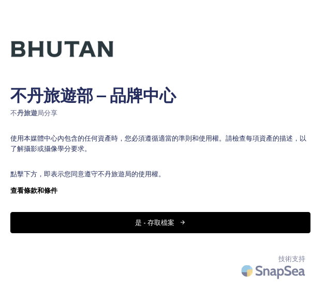
drag, startPoint x: 162, startPoint y: 219, endPoint x: 190, endPoint y: 219, distance: 27.4
click at [163, 219] on font "是 - 存取檔案" at bounding box center [154, 223] width 39 height 10
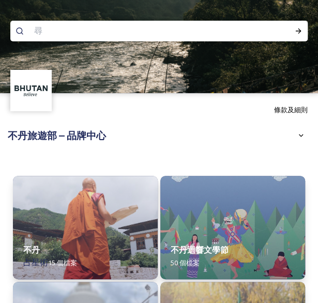
click at [80, 27] on input at bounding box center [122, 31] width 187 height 23
paste input "Ta Dzong"
type input "Ta Dzong"
click at [294, 32] on div "執行搜尋" at bounding box center [298, 31] width 19 height 19
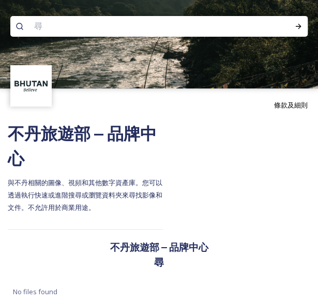
scroll to position [4, 0]
